Goal: Transaction & Acquisition: Purchase product/service

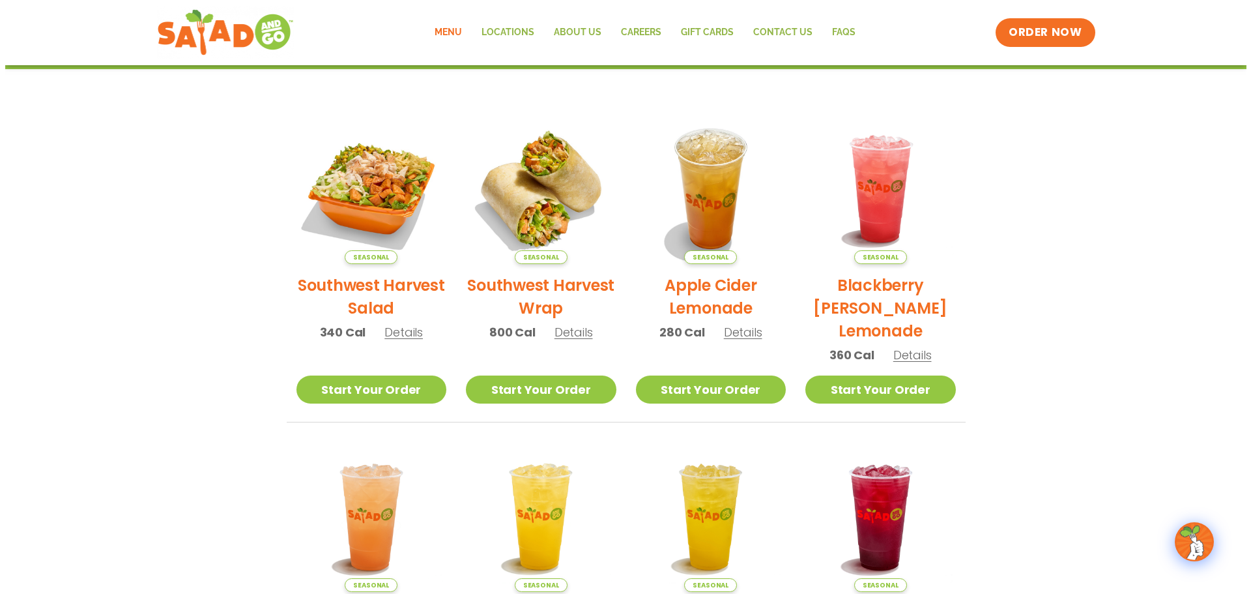
scroll to position [130, 0]
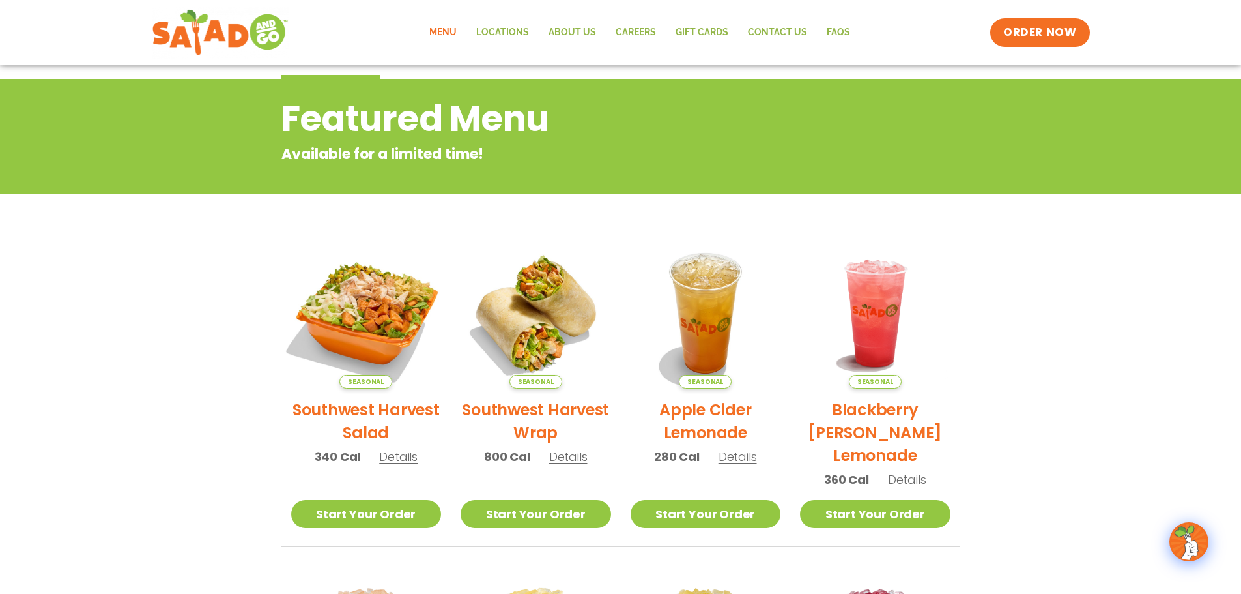
click at [374, 317] on img at bounding box center [366, 313] width 177 height 177
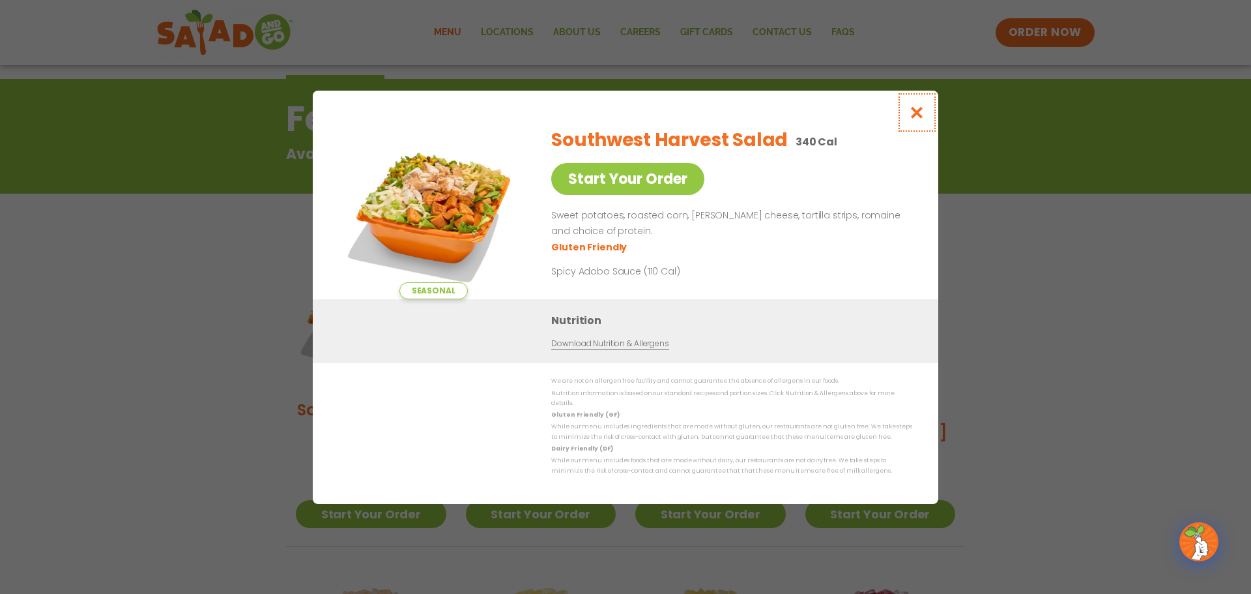
click at [932, 113] on button "Close modal" at bounding box center [917, 113] width 42 height 44
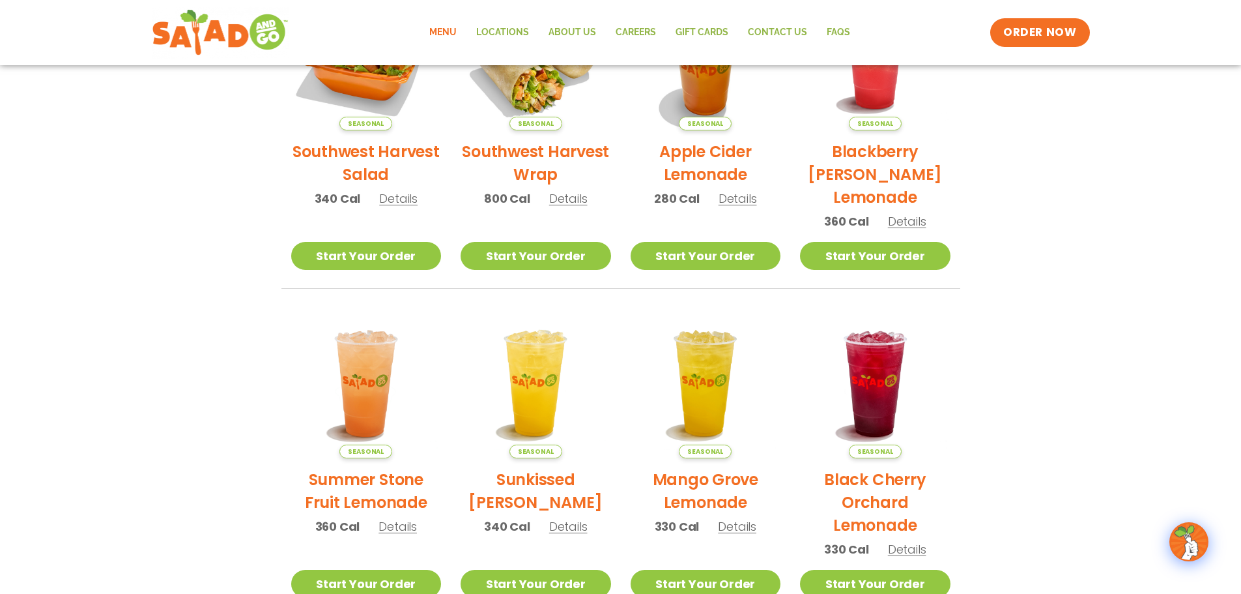
scroll to position [308, 0]
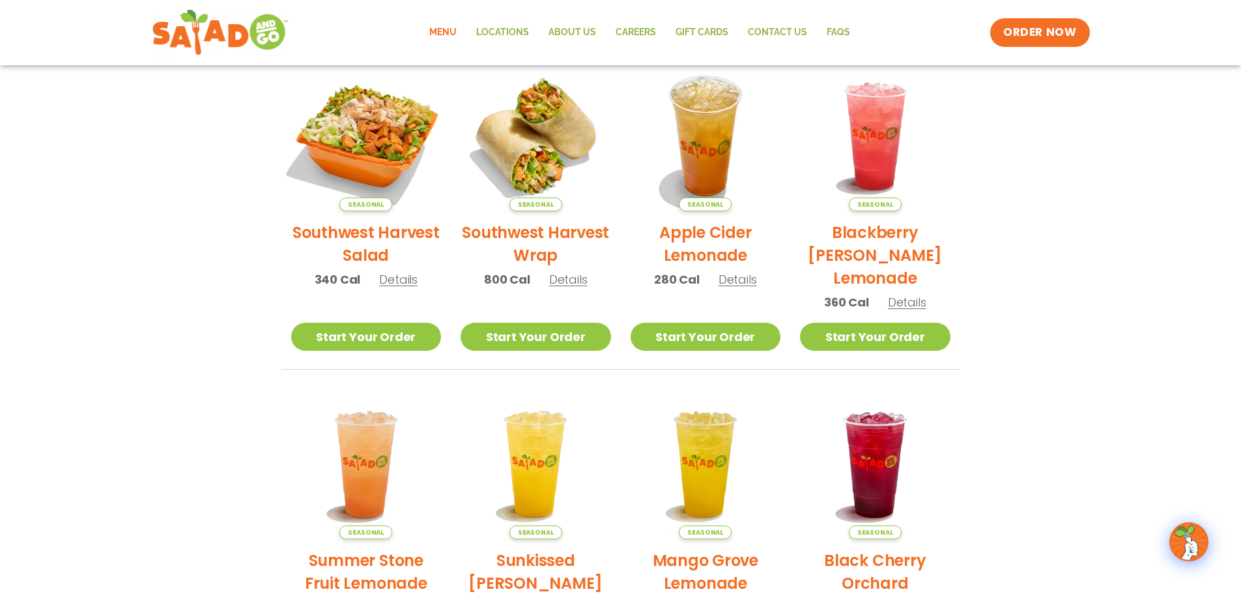
click at [363, 161] on img at bounding box center [366, 136] width 177 height 177
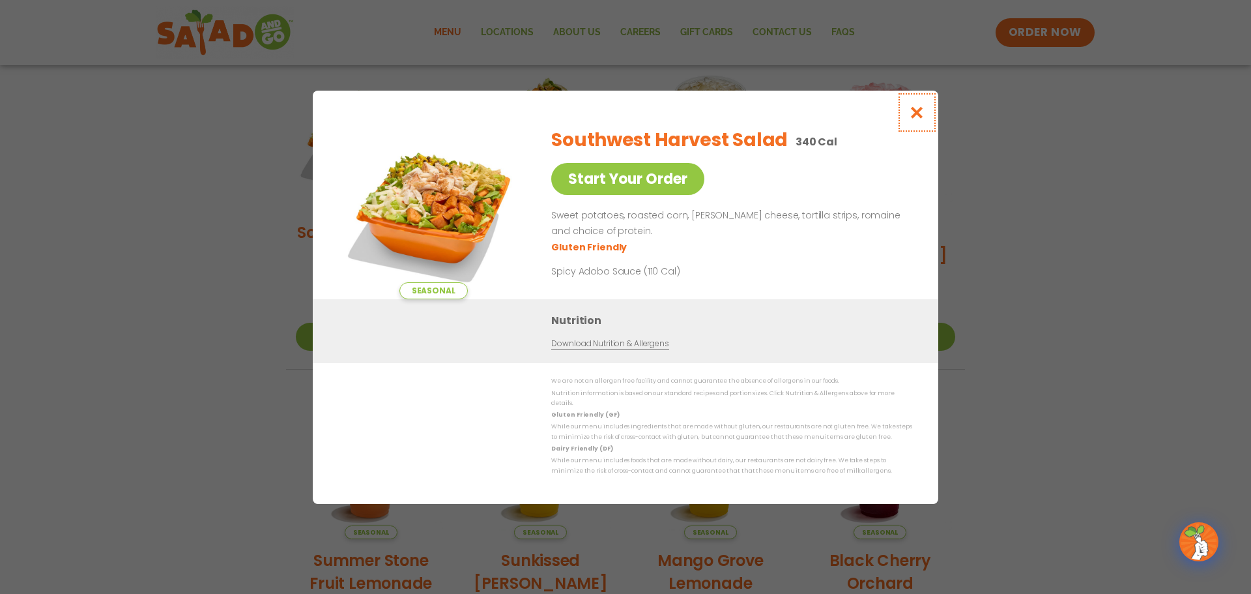
click at [916, 116] on icon "Close modal" at bounding box center [917, 113] width 16 height 14
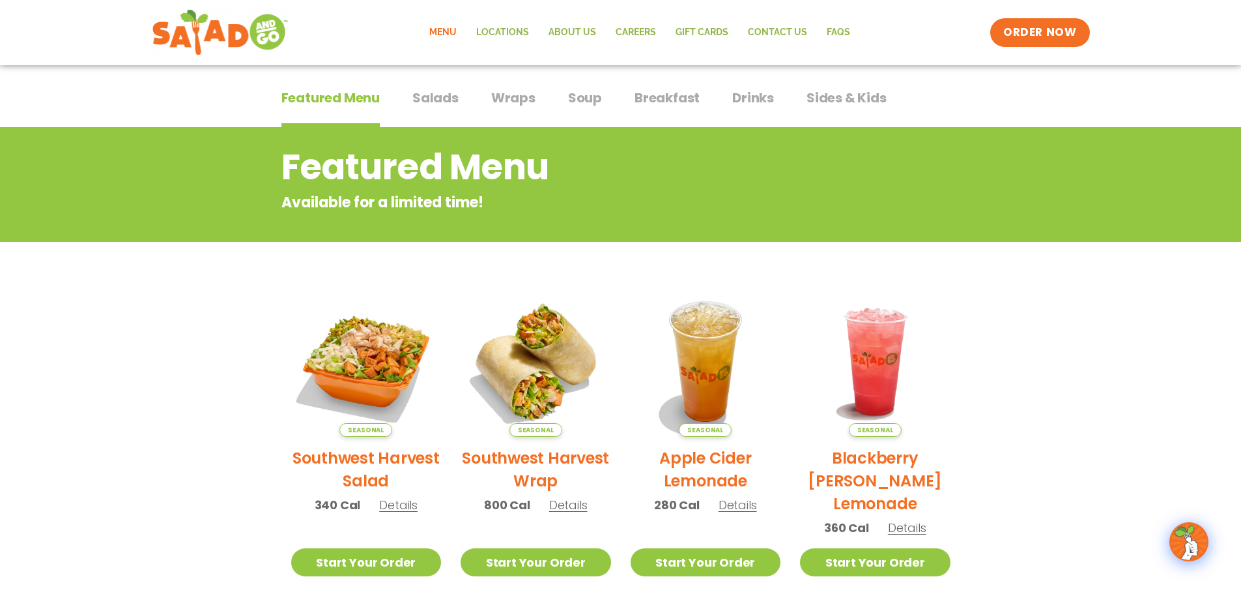
scroll to position [47, 0]
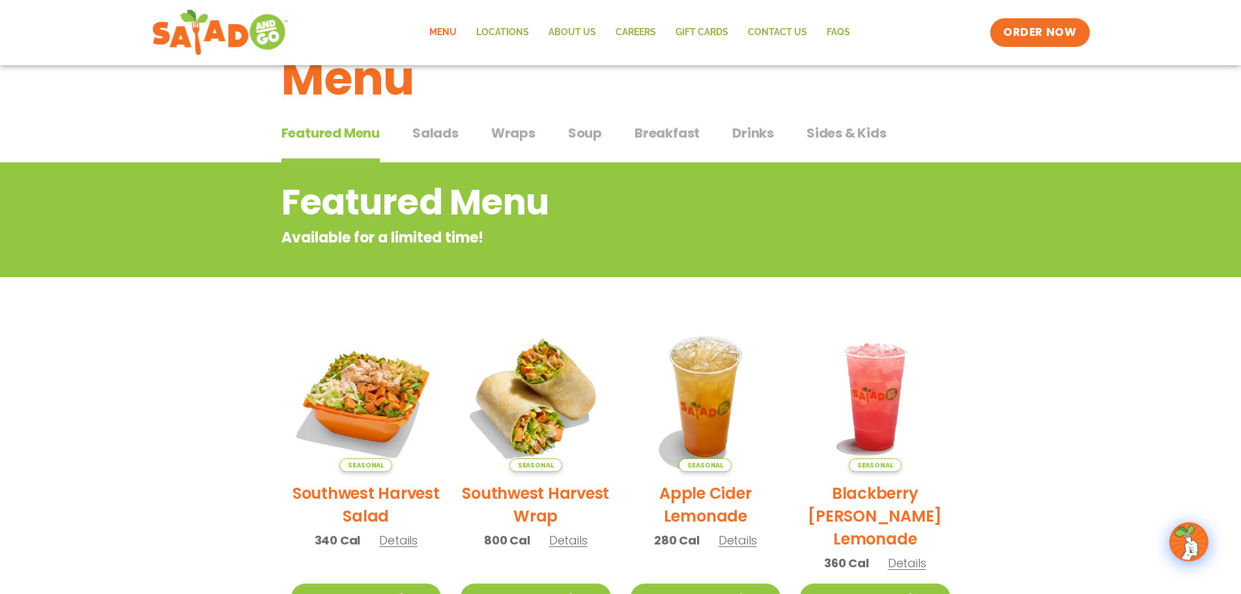
click at [450, 132] on span "Salads" at bounding box center [436, 133] width 46 height 20
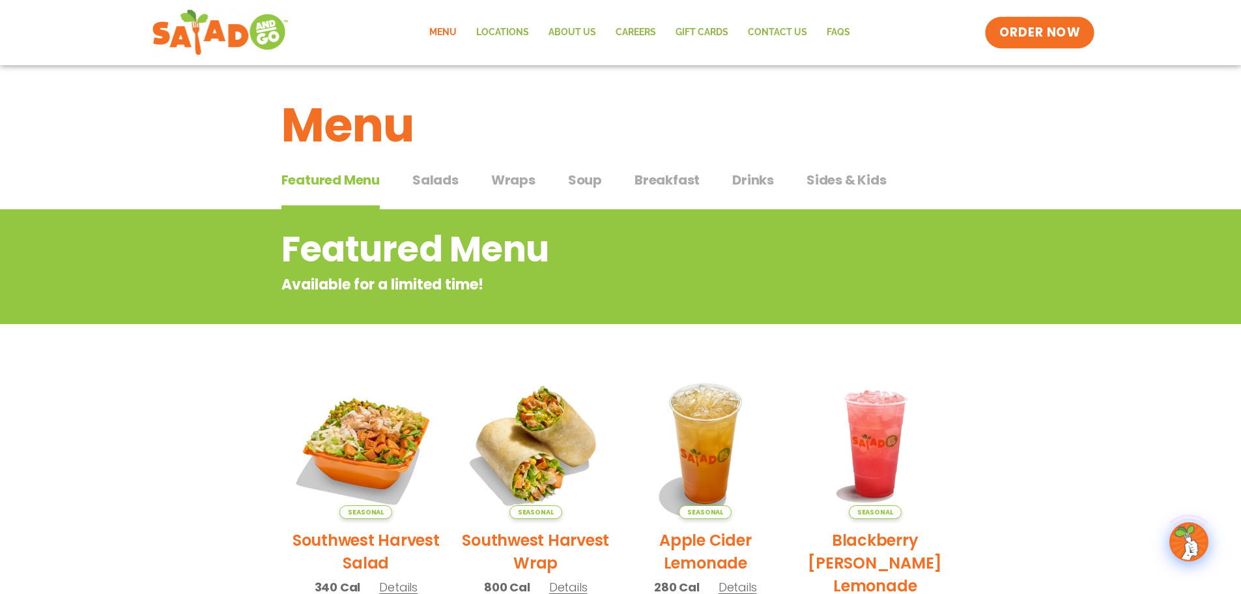
click at [1046, 38] on span "ORDER NOW" at bounding box center [1040, 32] width 81 height 17
